Goal: Check status: Check status

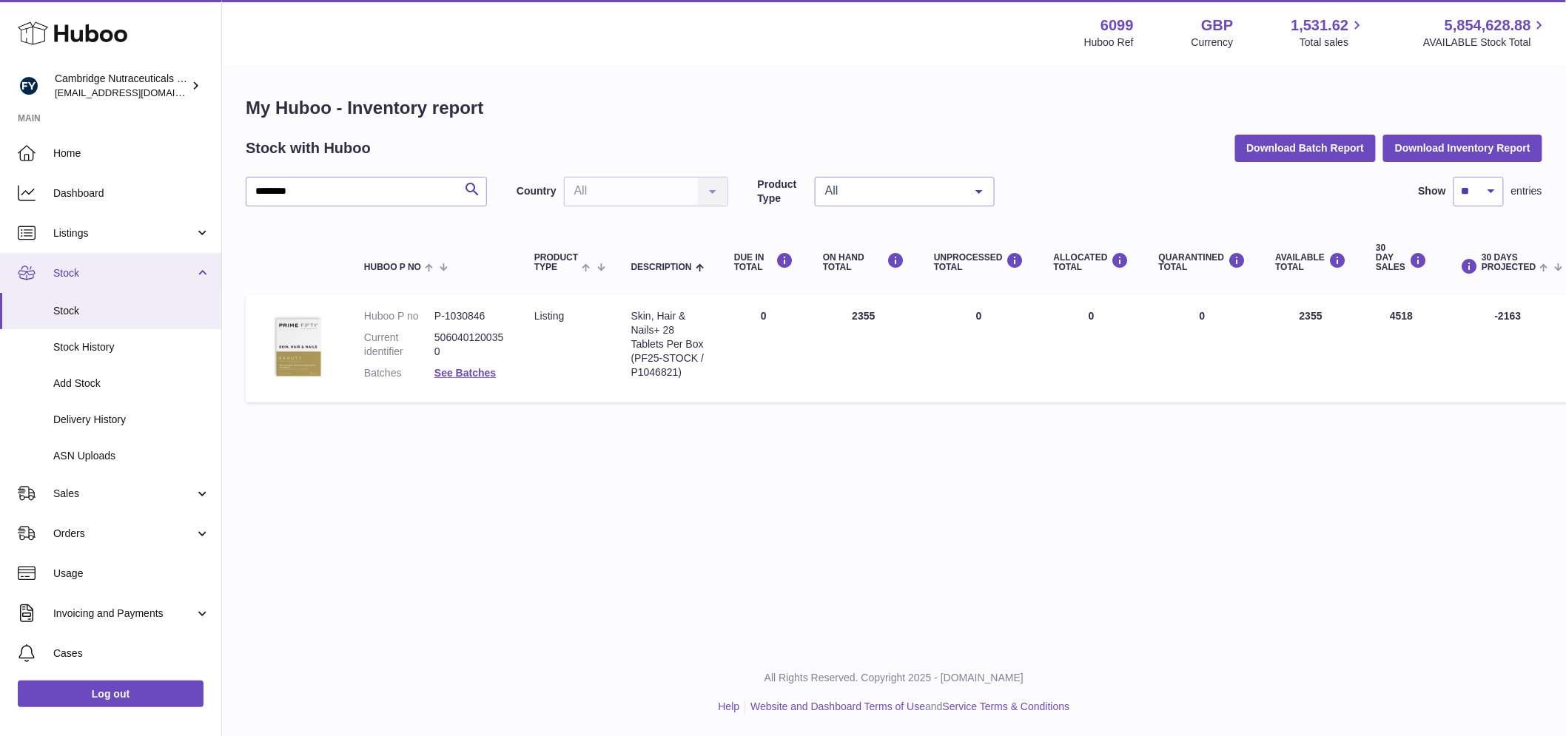
click at [53, 253] on link "Stock" at bounding box center [110, 273] width 221 height 40
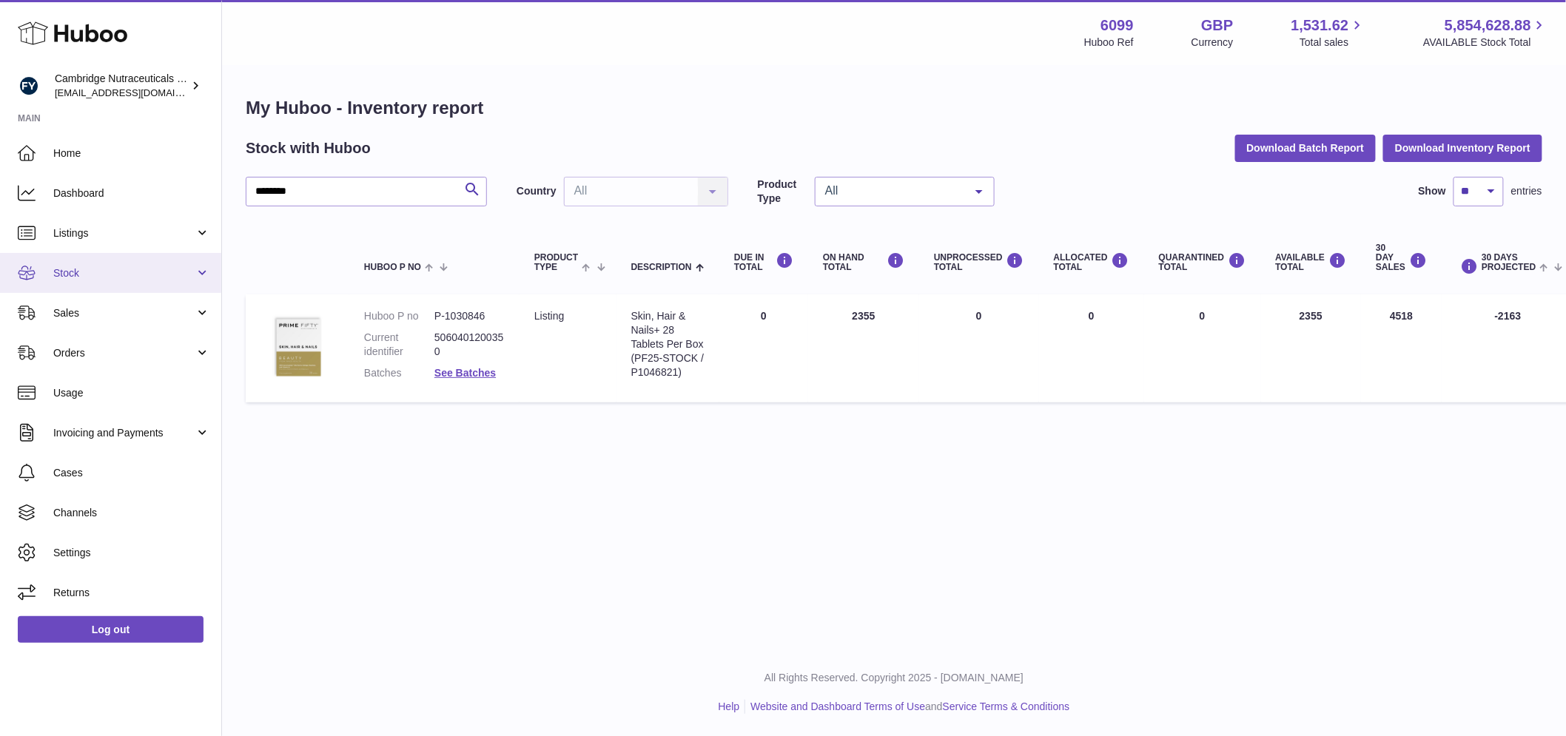
click at [74, 270] on span "Stock" at bounding box center [123, 273] width 141 height 14
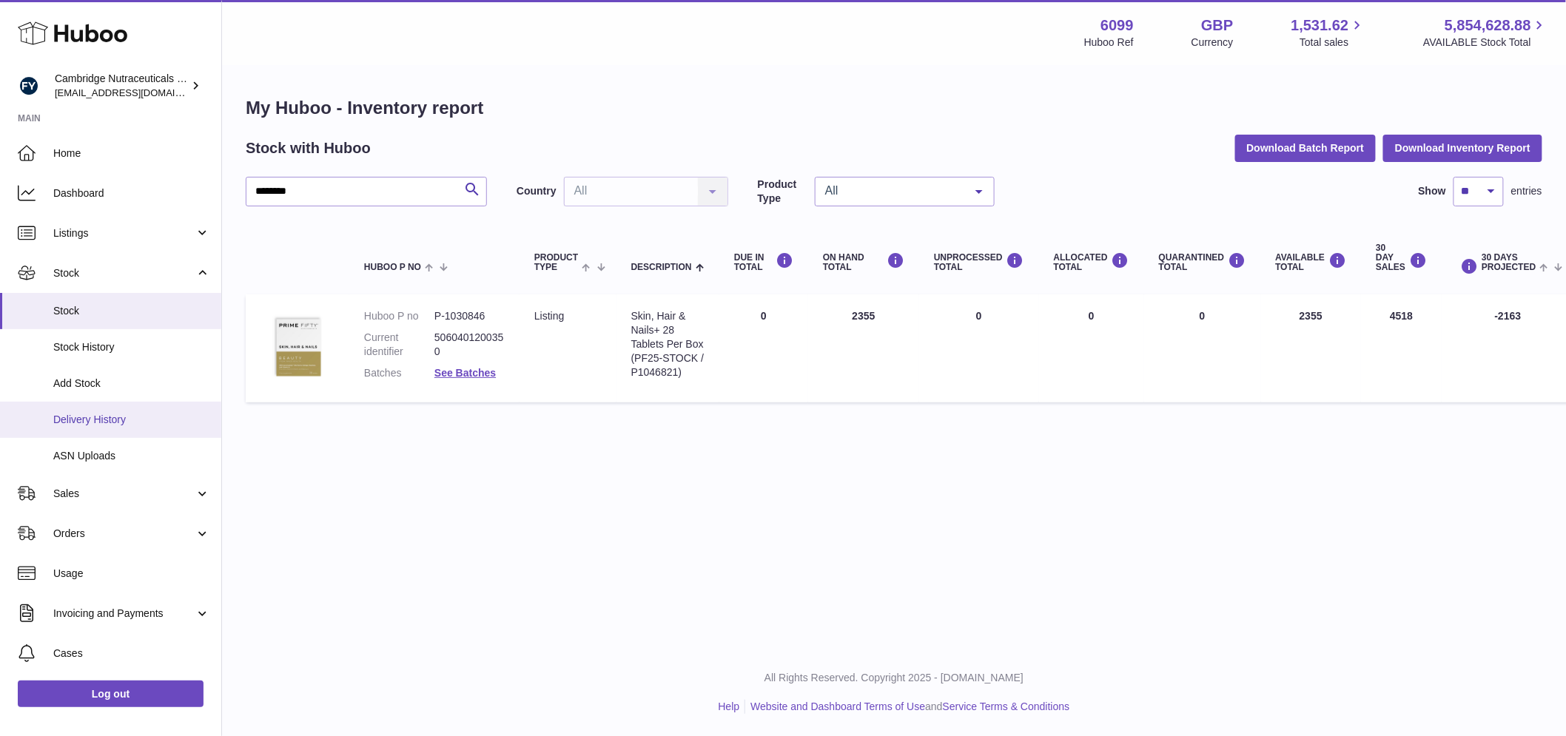
click at [109, 406] on link "Delivery History" at bounding box center [110, 420] width 221 height 36
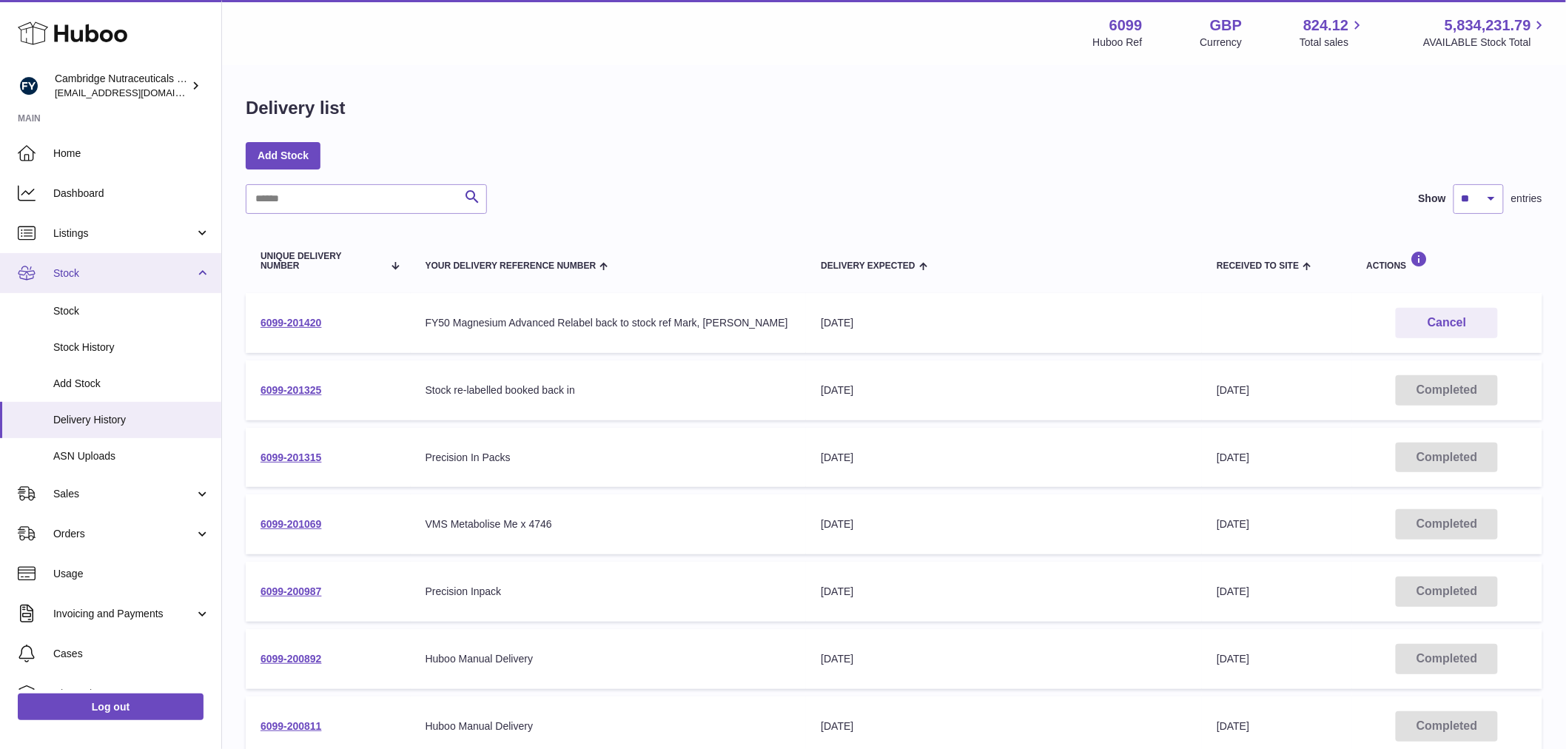
click at [101, 283] on link "Stock" at bounding box center [110, 273] width 221 height 40
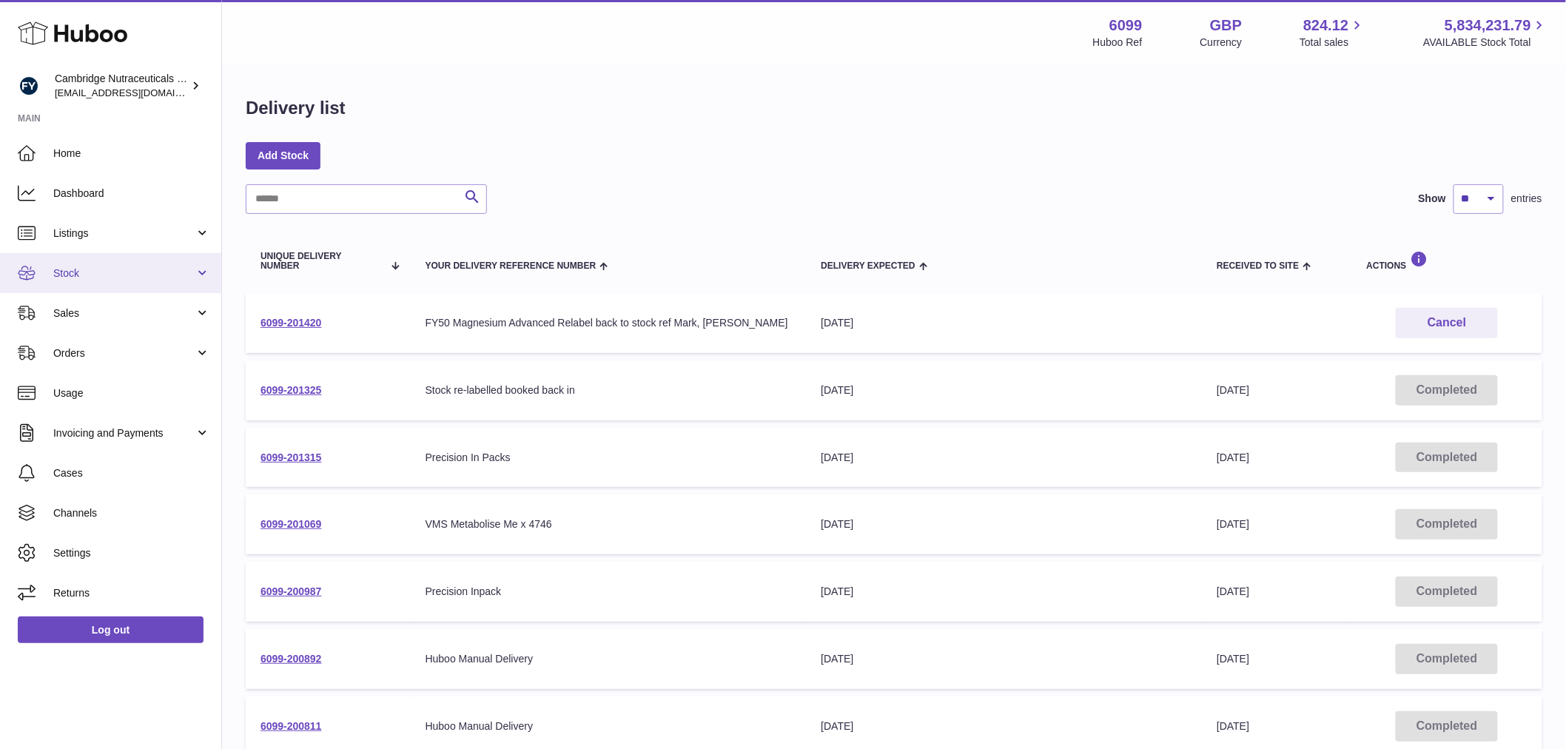
click at [87, 290] on link "Stock" at bounding box center [110, 273] width 221 height 40
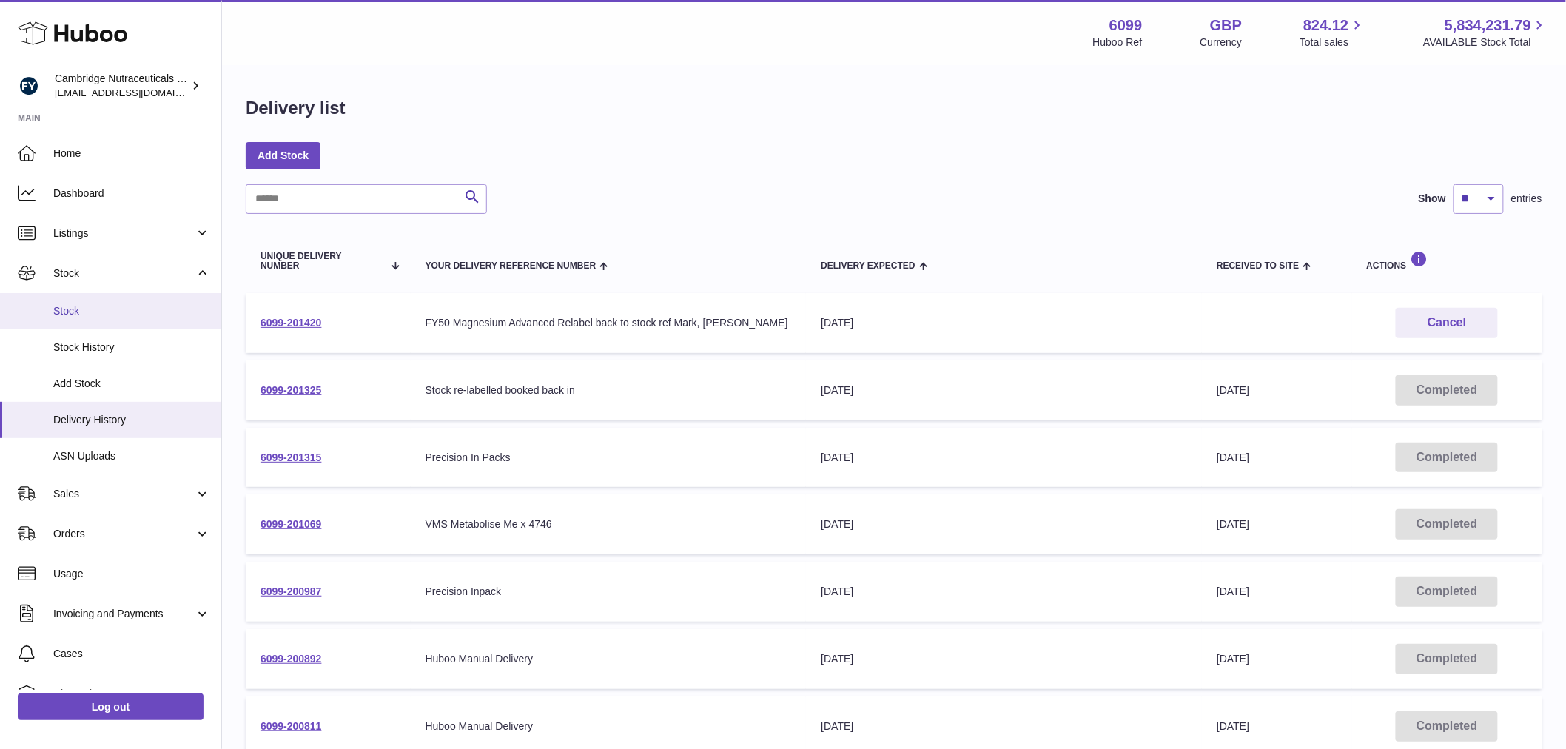
click at [83, 302] on link "Stock" at bounding box center [110, 311] width 221 height 36
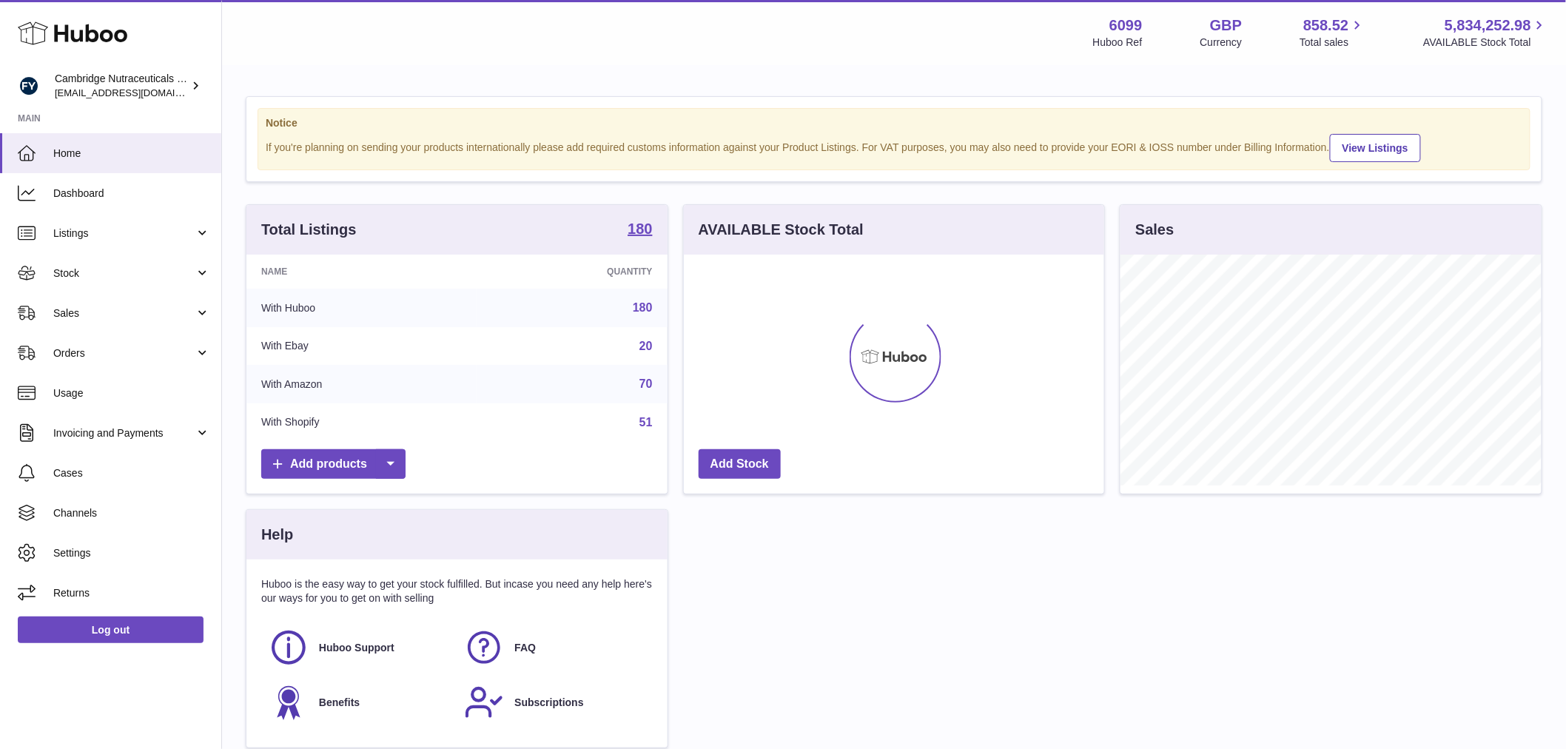
scroll to position [231, 420]
click at [73, 257] on link "Stock" at bounding box center [110, 273] width 221 height 40
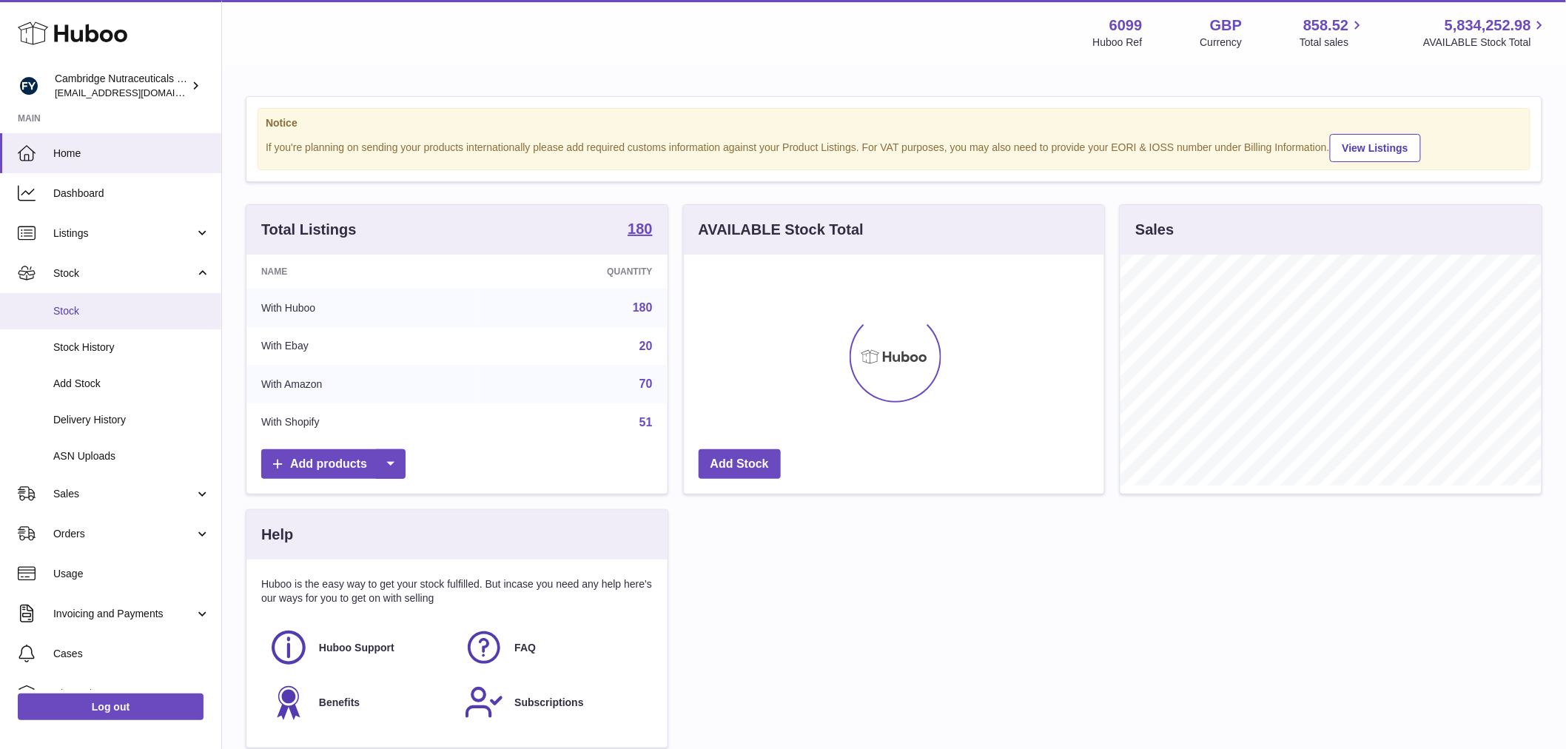
click at [78, 309] on span "Stock" at bounding box center [131, 311] width 157 height 14
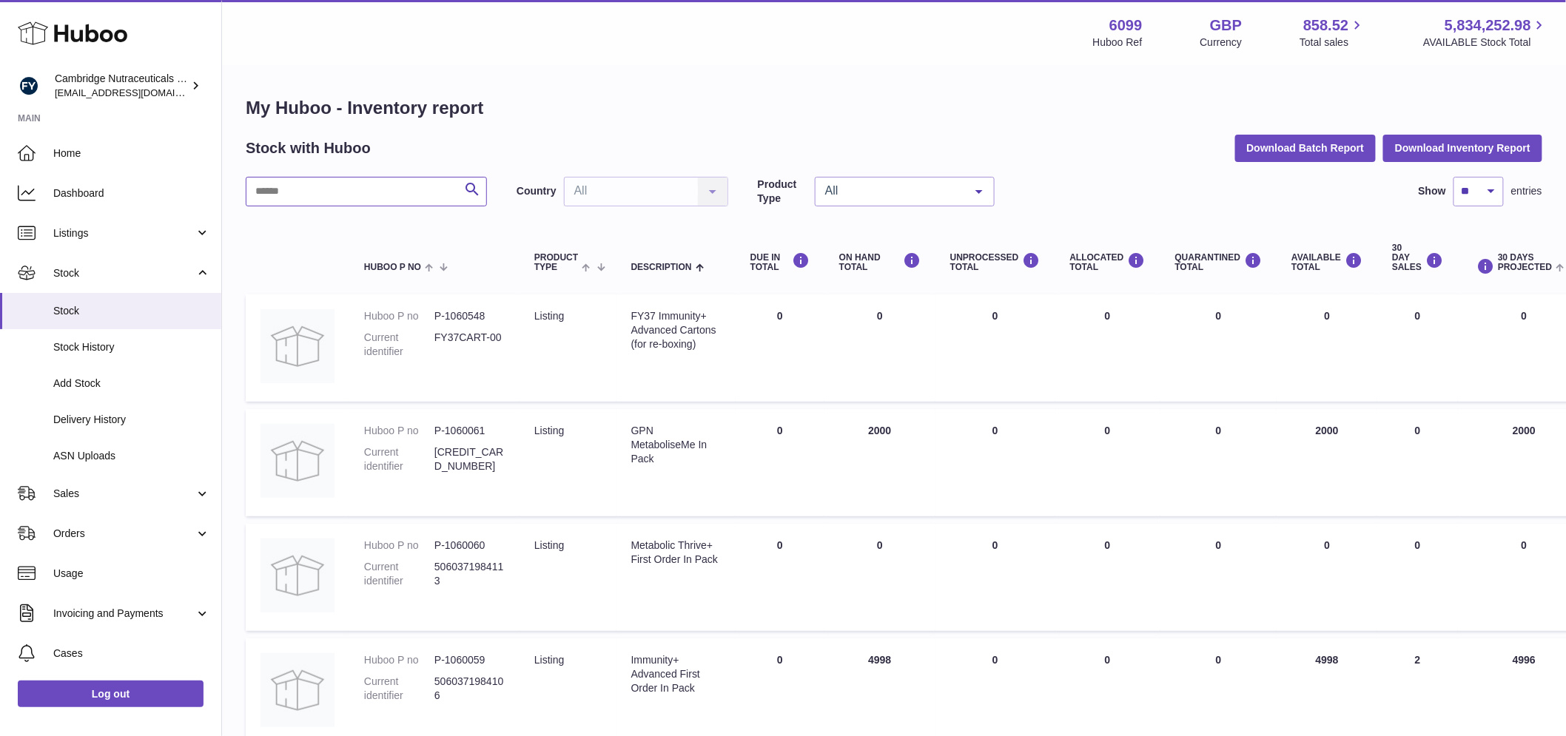
click at [271, 186] on input "text" at bounding box center [366, 192] width 241 height 30
click at [332, 181] on input "text" at bounding box center [366, 192] width 241 height 30
type input "*****"
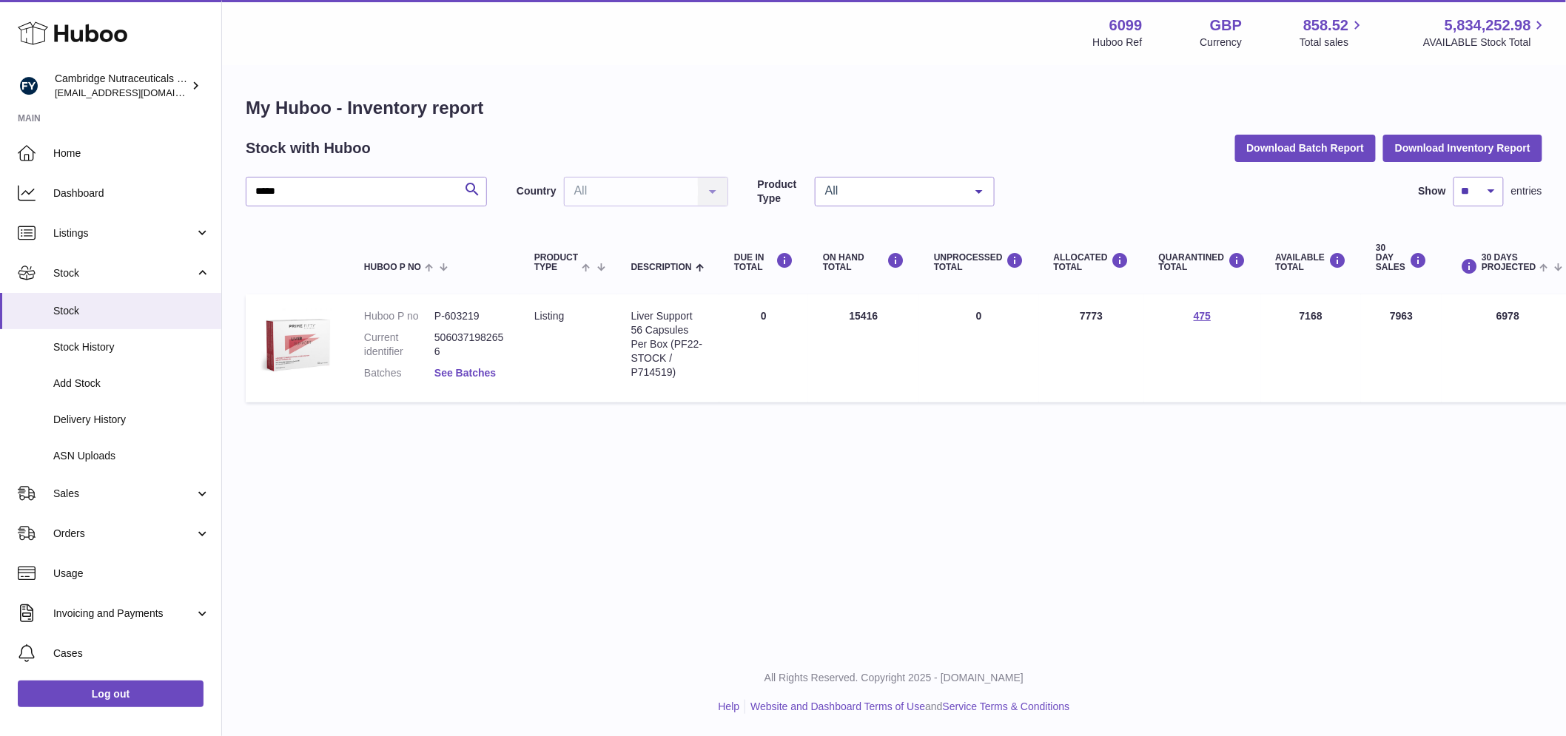
click at [486, 372] on link "See Batches" at bounding box center [464, 373] width 61 height 12
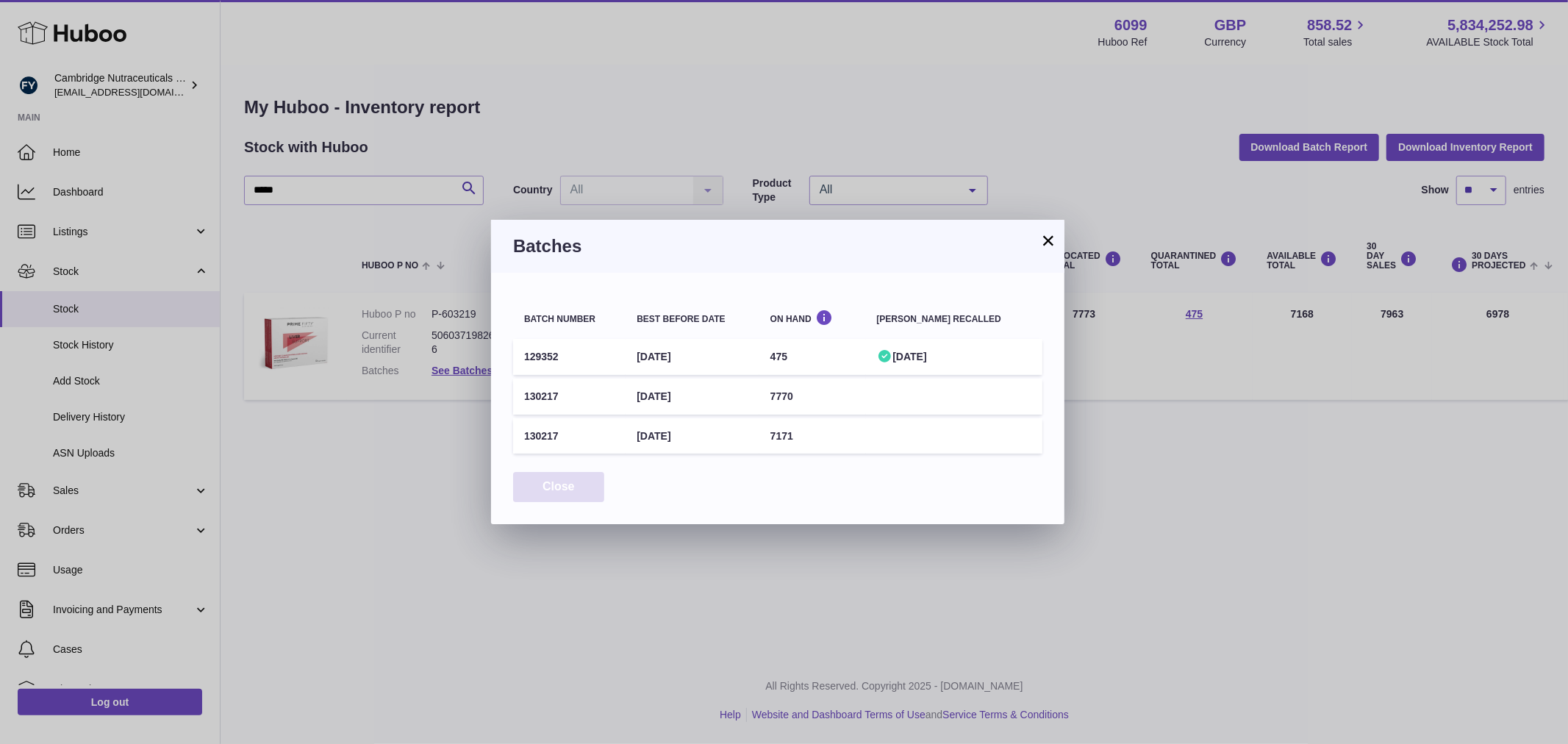
click at [570, 486] on button "Close" at bounding box center [559, 487] width 91 height 30
